Goal: Task Accomplishment & Management: Manage account settings

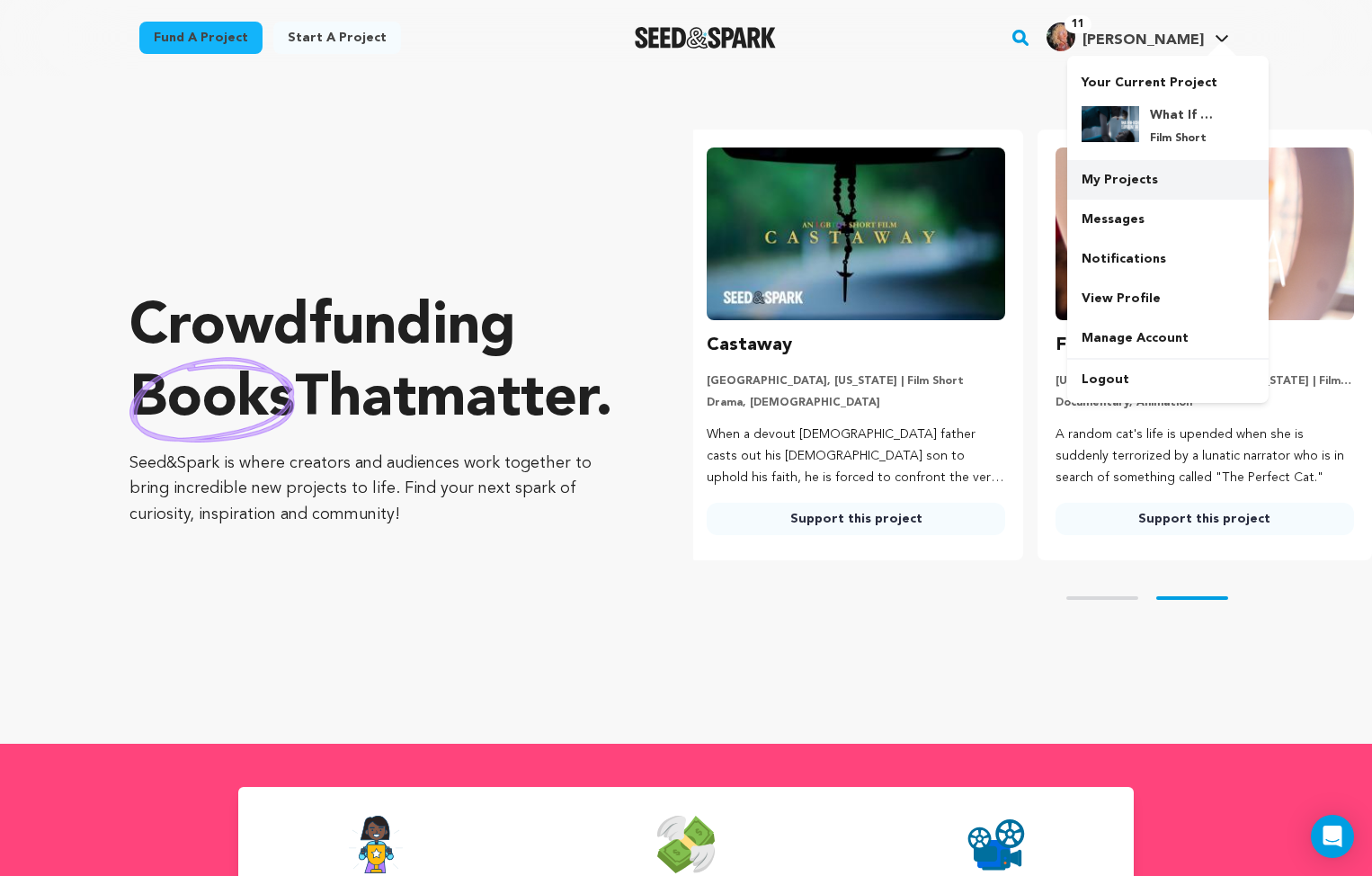
scroll to position [0, 362]
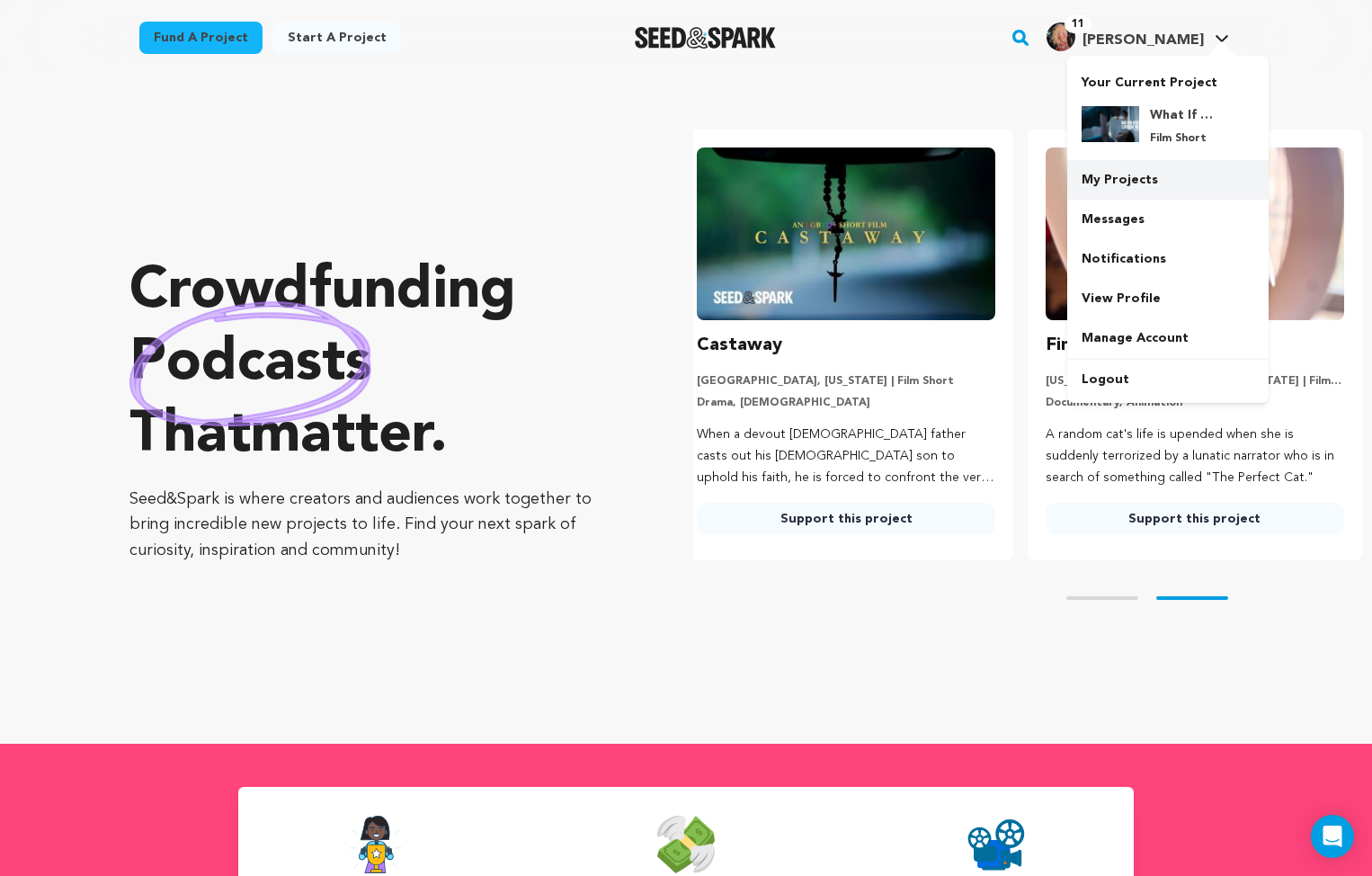
click at [1124, 175] on link "My Projects" at bounding box center [1168, 180] width 202 height 39
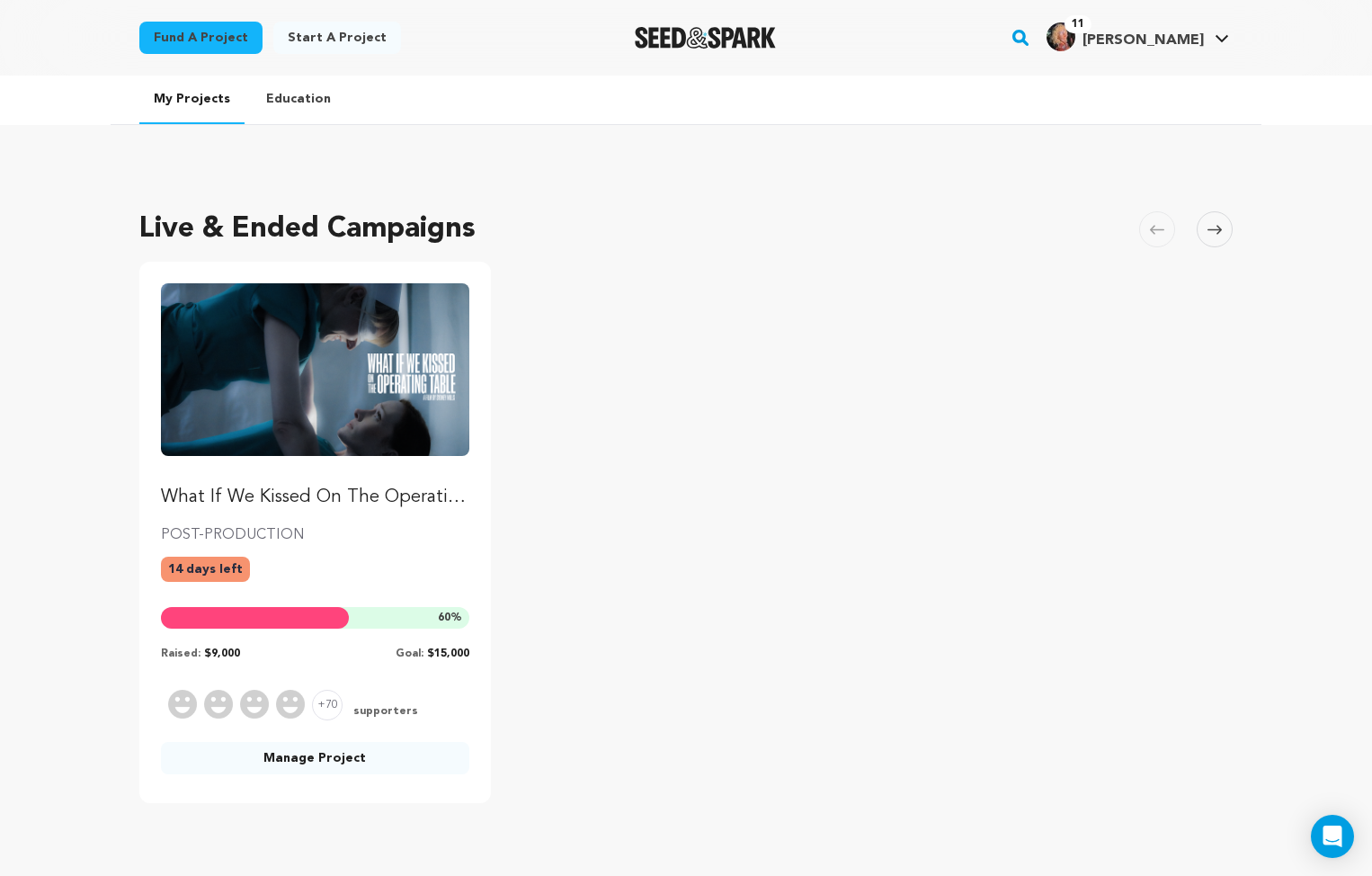
click at [342, 753] on link "Manage Project" at bounding box center [315, 758] width 308 height 33
